Goal: Transaction & Acquisition: Obtain resource

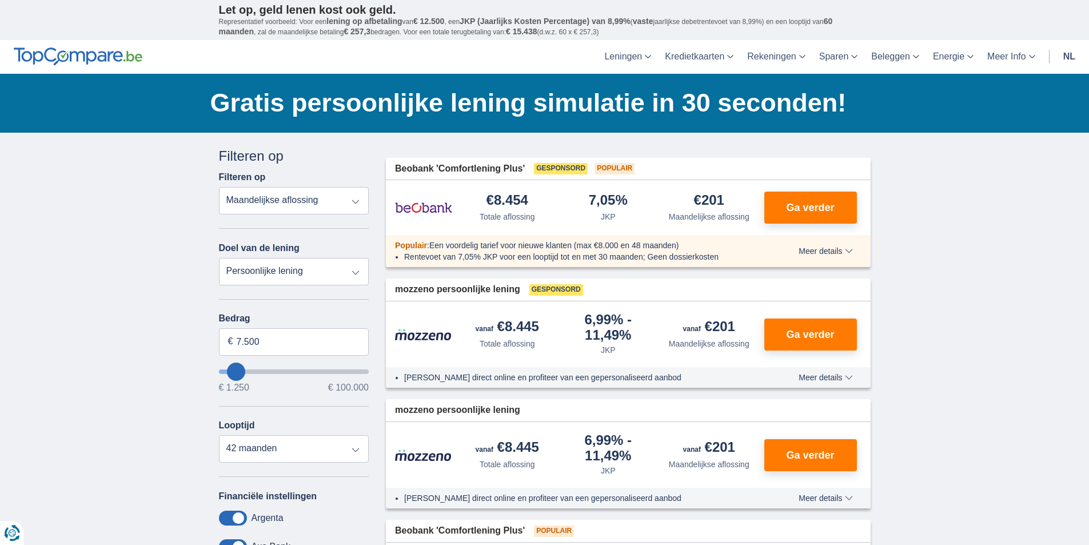
click at [356, 203] on select "Totale aflossing JKP Maandelijkse aflossing" at bounding box center [294, 200] width 150 height 27
click at [360, 269] on select "Persoonlijke lening Auto Moto / fiets Mobilhome / caravan Renovatie Energie Sch…" at bounding box center [294, 271] width 150 height 27
type input "6250"
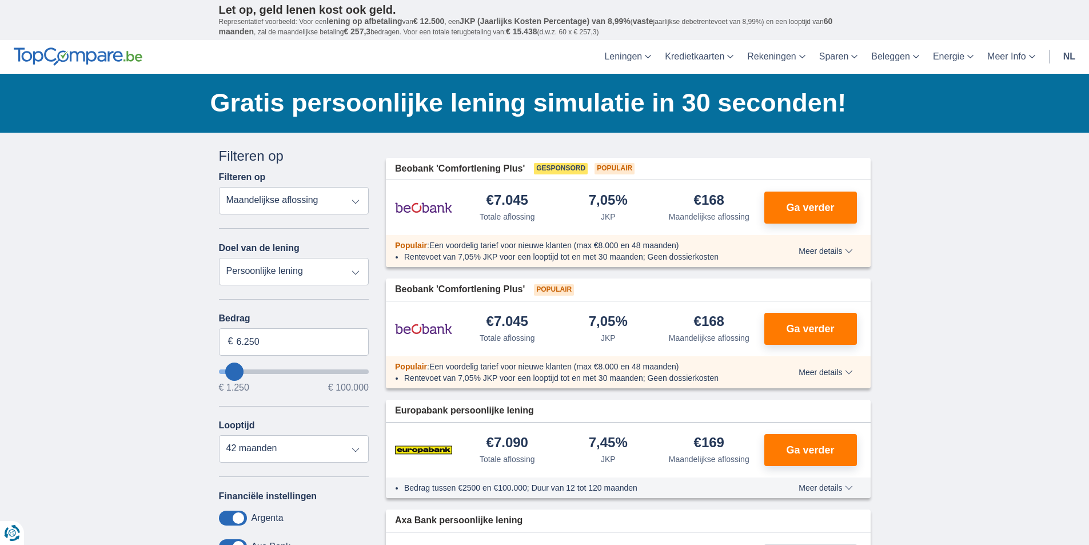
type input "5.250"
type input "5250"
select select "36"
type input "4250"
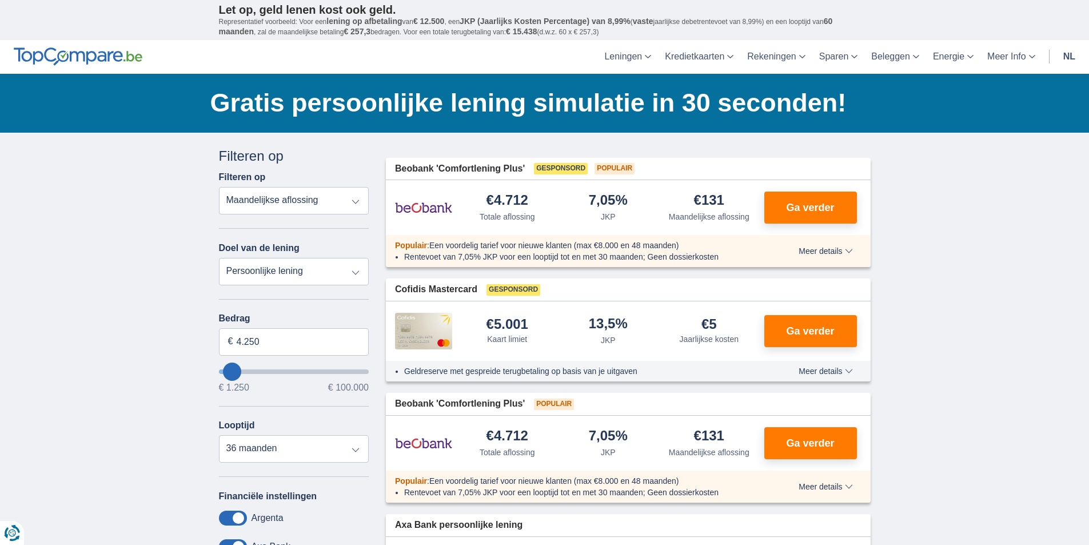
type input "5.250"
type input "5250"
type input "6.250"
type input "6250"
select select "42"
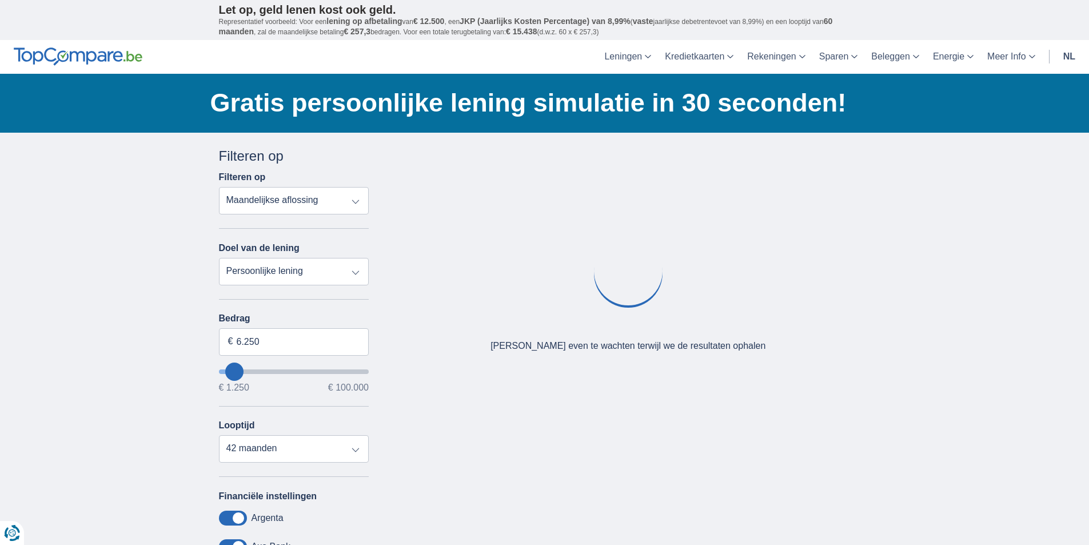
type input "5.250"
type input "5250"
select select "36"
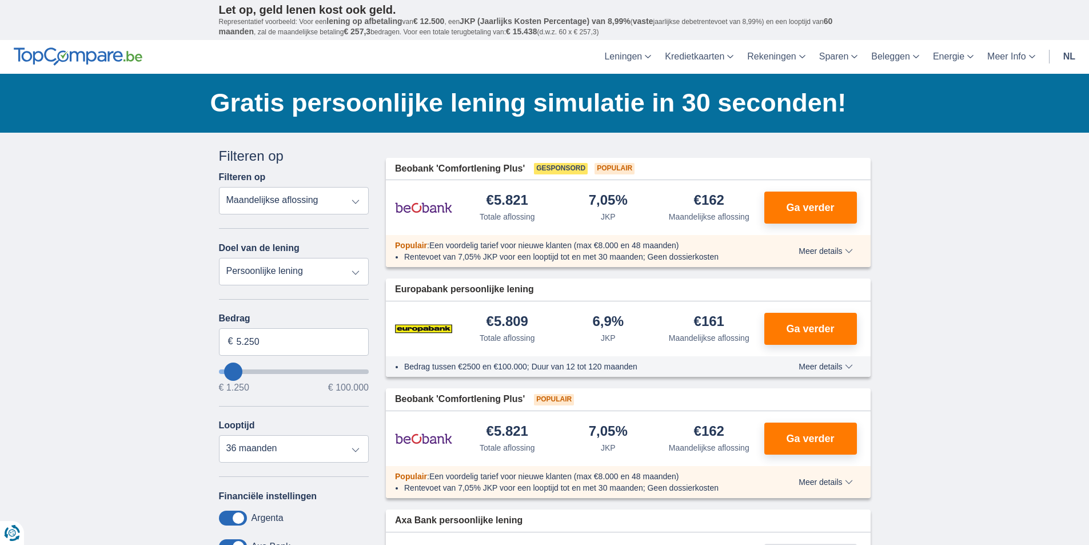
type input "4.250"
type input "4250"
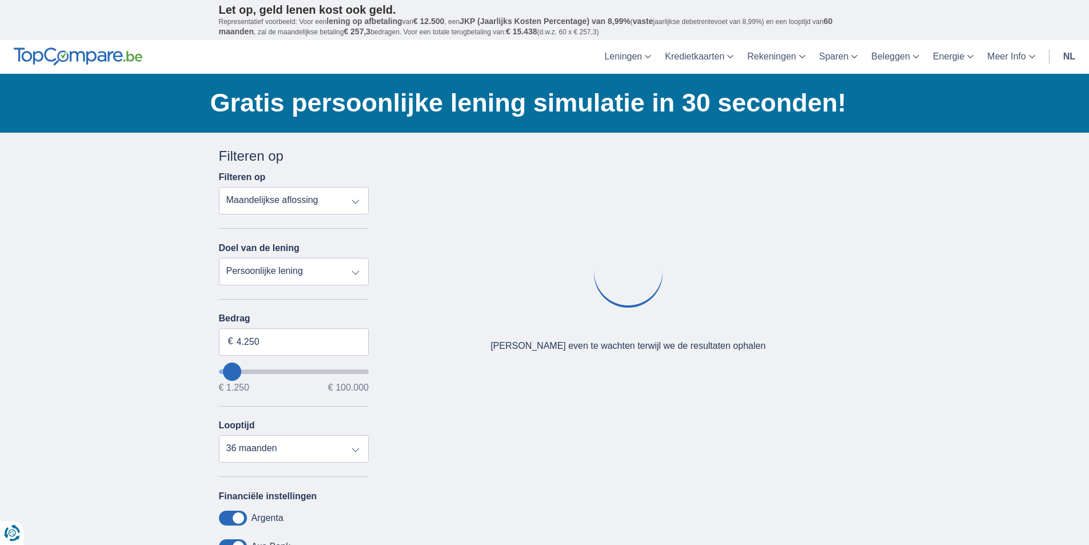
type input "5.250"
type input "5250"
type input "6.250"
type input "6250"
type input "7.250"
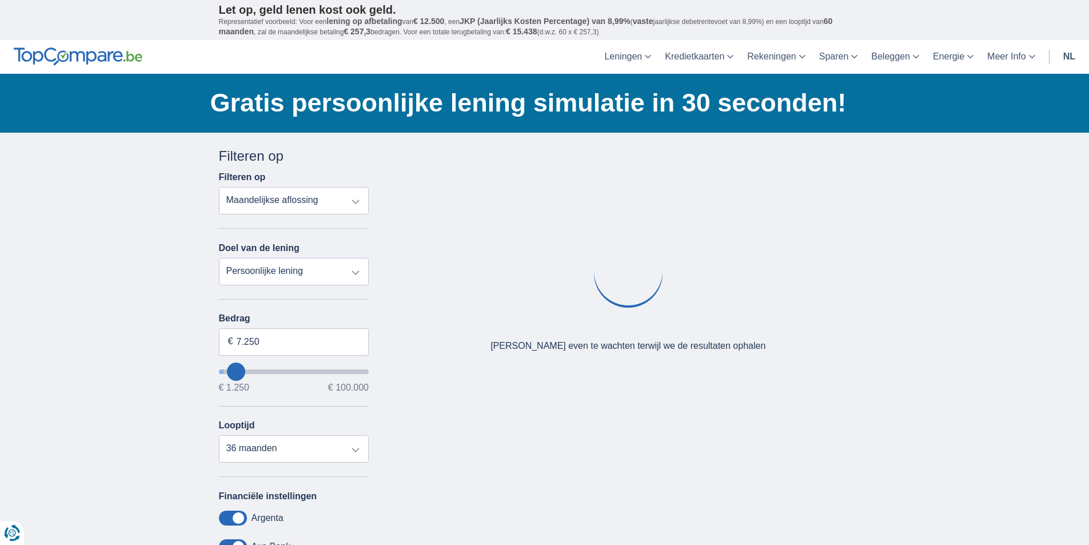
type input "7250"
select select "42"
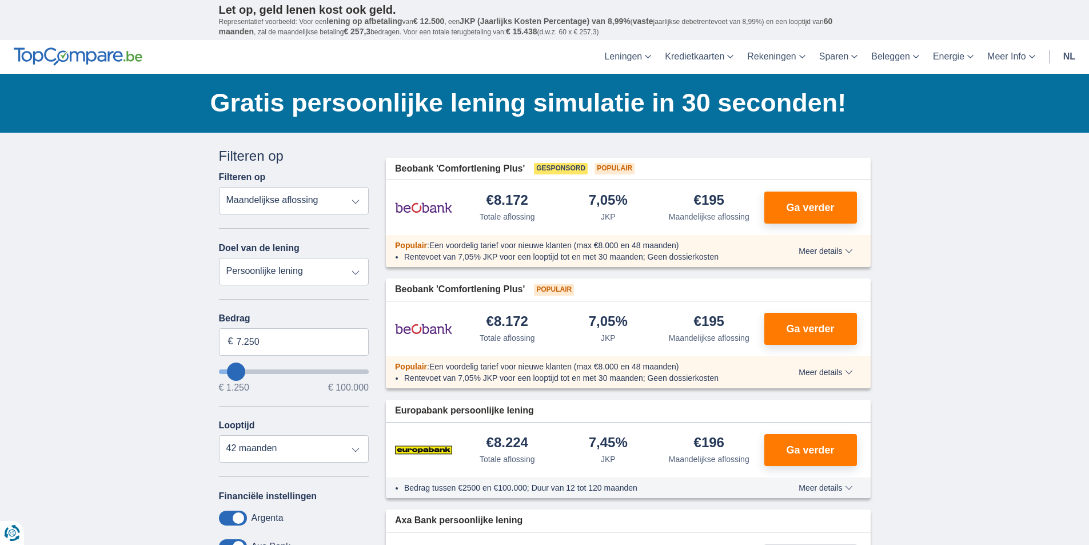
type input "6.250"
type input "6250"
type input "5.250"
type input "5250"
select select "36"
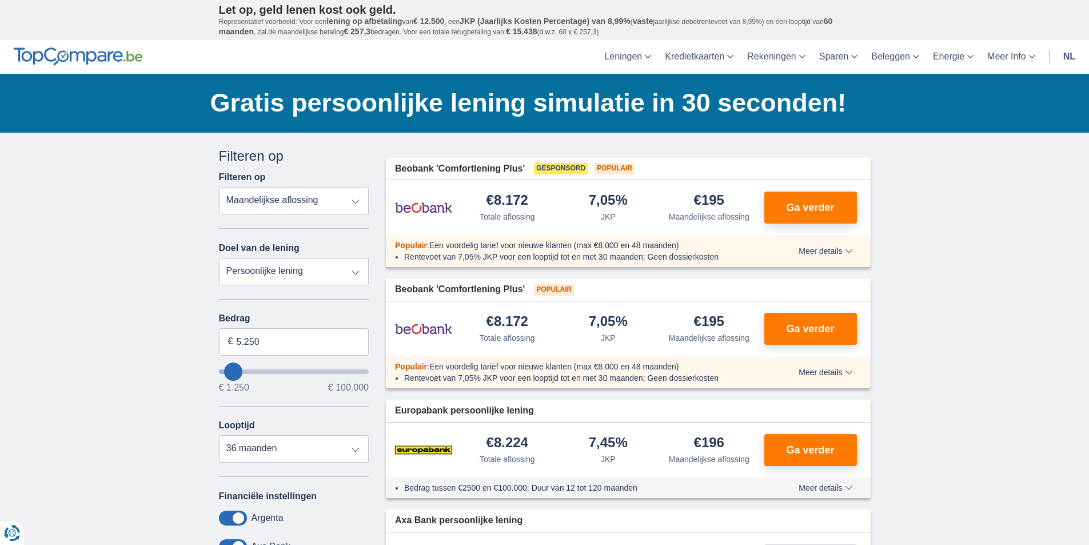
type input "5250"
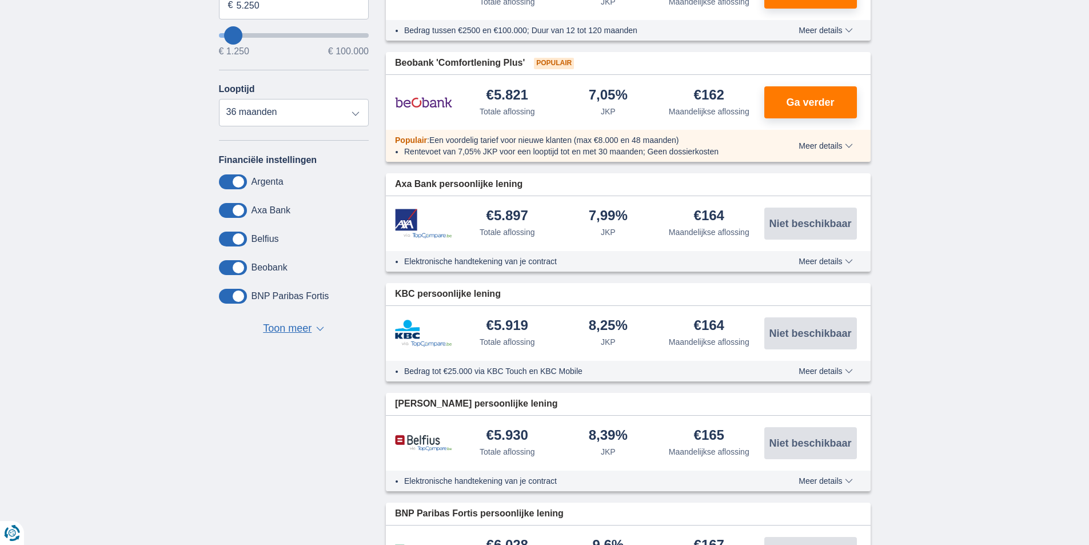
scroll to position [340, 0]
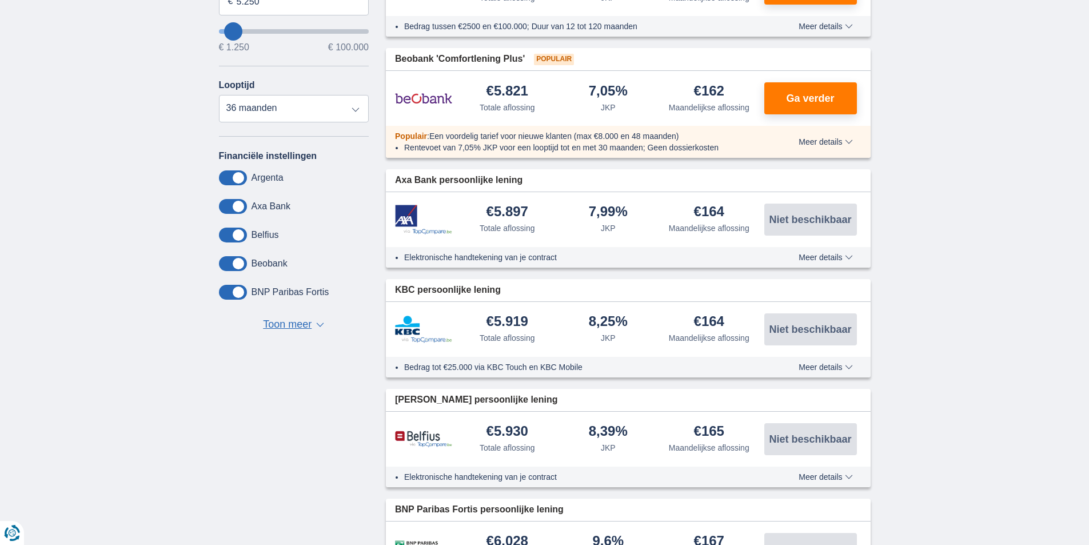
click at [235, 178] on span at bounding box center [233, 177] width 28 height 15
click at [0, 0] on input "checkbox" at bounding box center [0, 0] width 0 height 0
click at [288, 324] on span "Toon meer" at bounding box center [287, 324] width 49 height 15
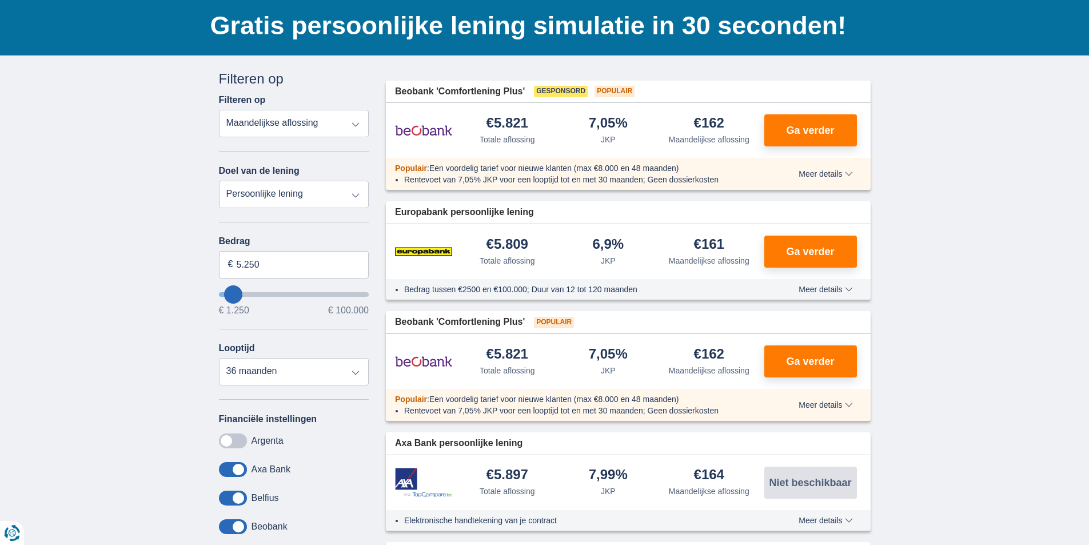
scroll to position [70, 0]
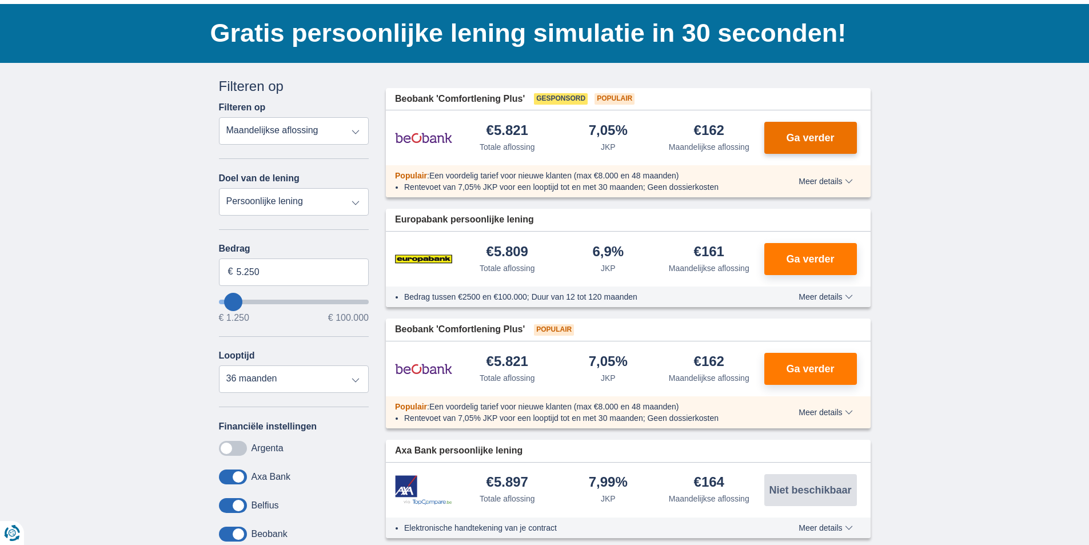
click at [818, 140] on span "Ga verder" at bounding box center [810, 138] width 48 height 10
